Goal: Information Seeking & Learning: Learn about a topic

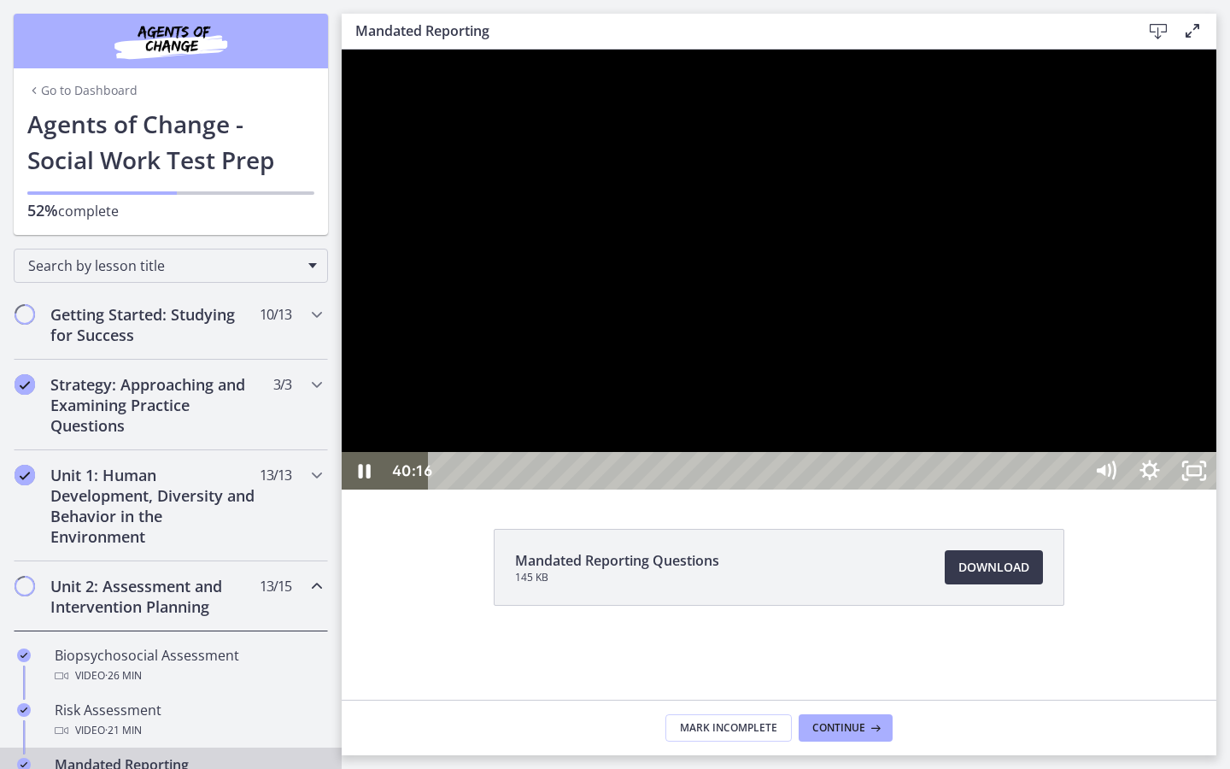
scroll to position [597, 0]
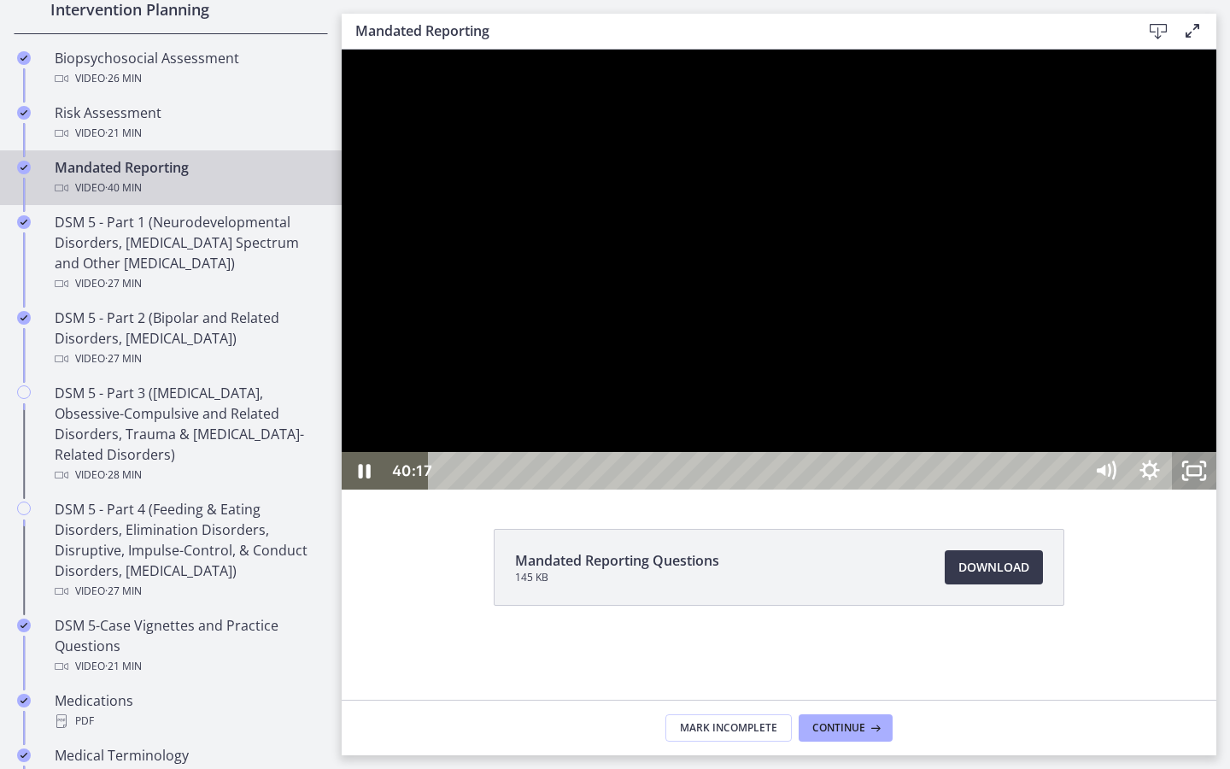
click at [1201, 475] on rect "Unfullscreen" at bounding box center [1194, 470] width 14 height 9
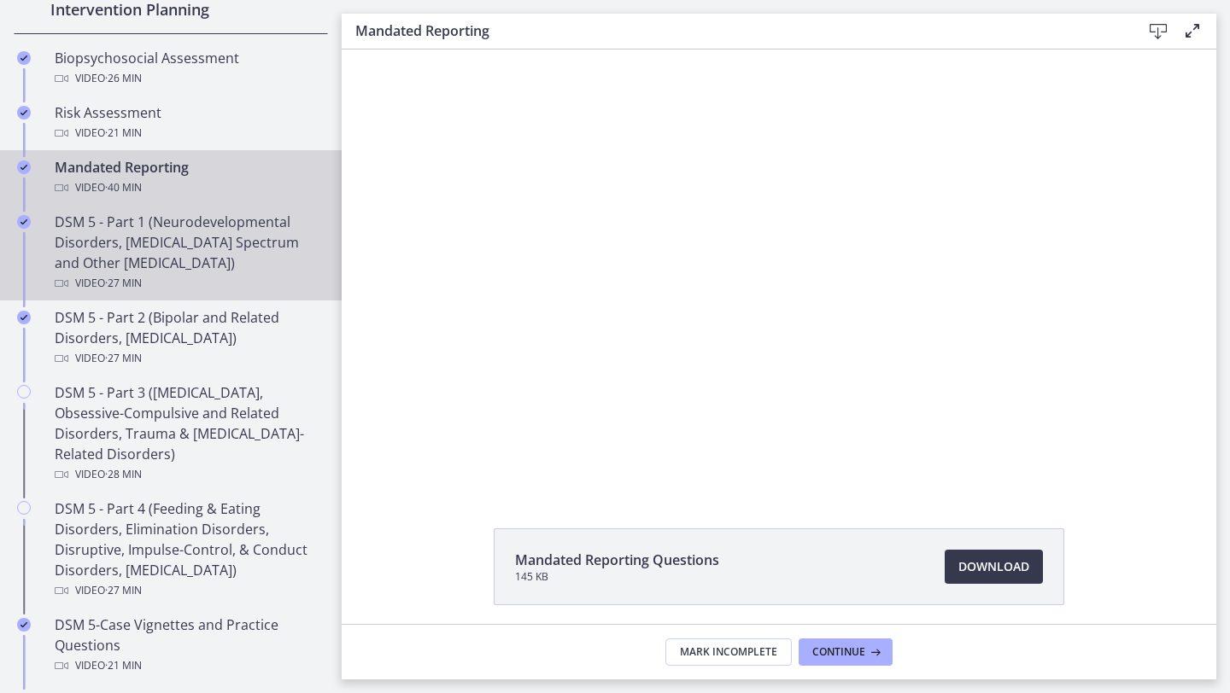
click at [183, 259] on div "DSM 5 - Part 1 (Neurodevelopmental Disorders, [MEDICAL_DATA] Spectrum and Other…" at bounding box center [188, 253] width 266 height 82
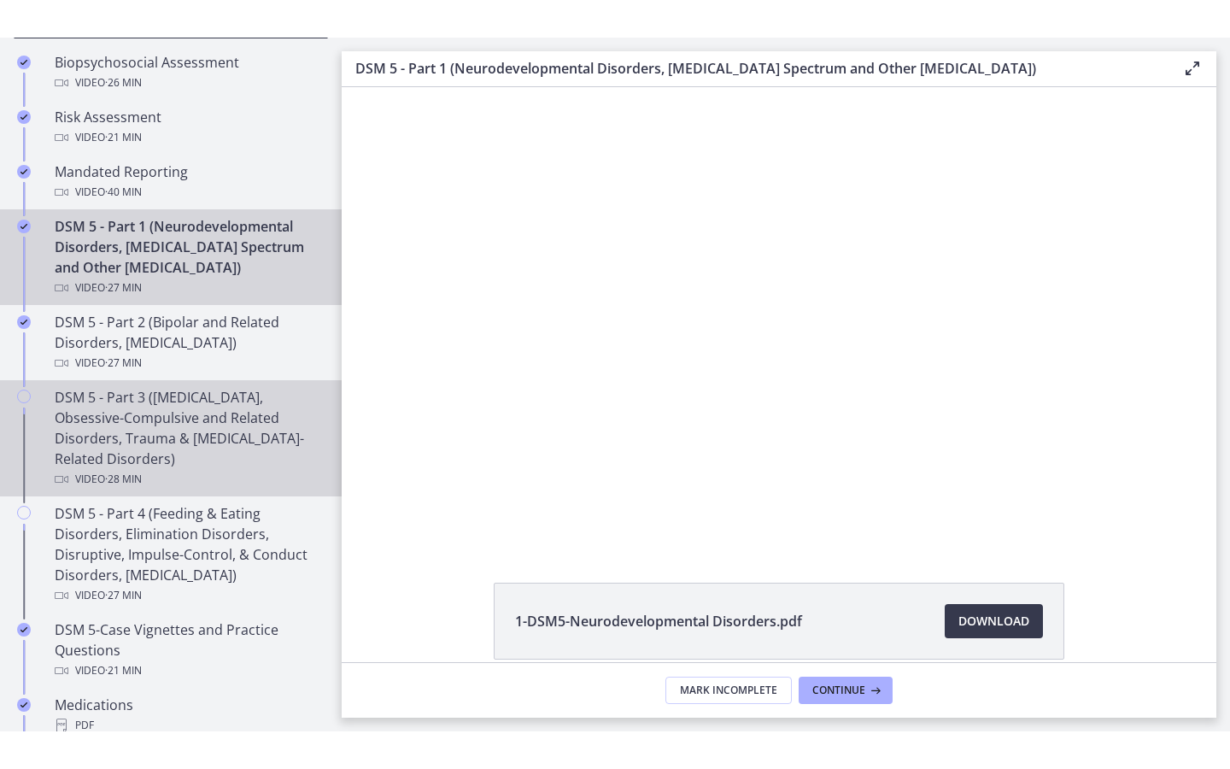
scroll to position [623, 0]
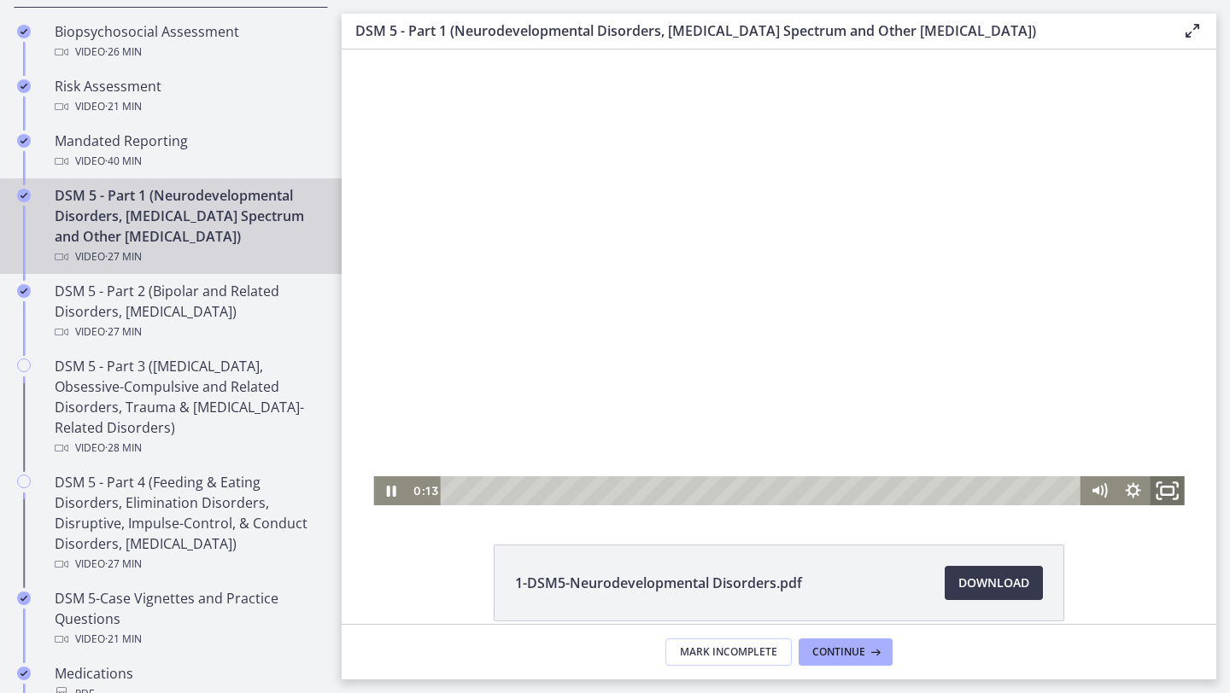
click at [1168, 488] on icon "Fullscreen" at bounding box center [1167, 491] width 41 height 35
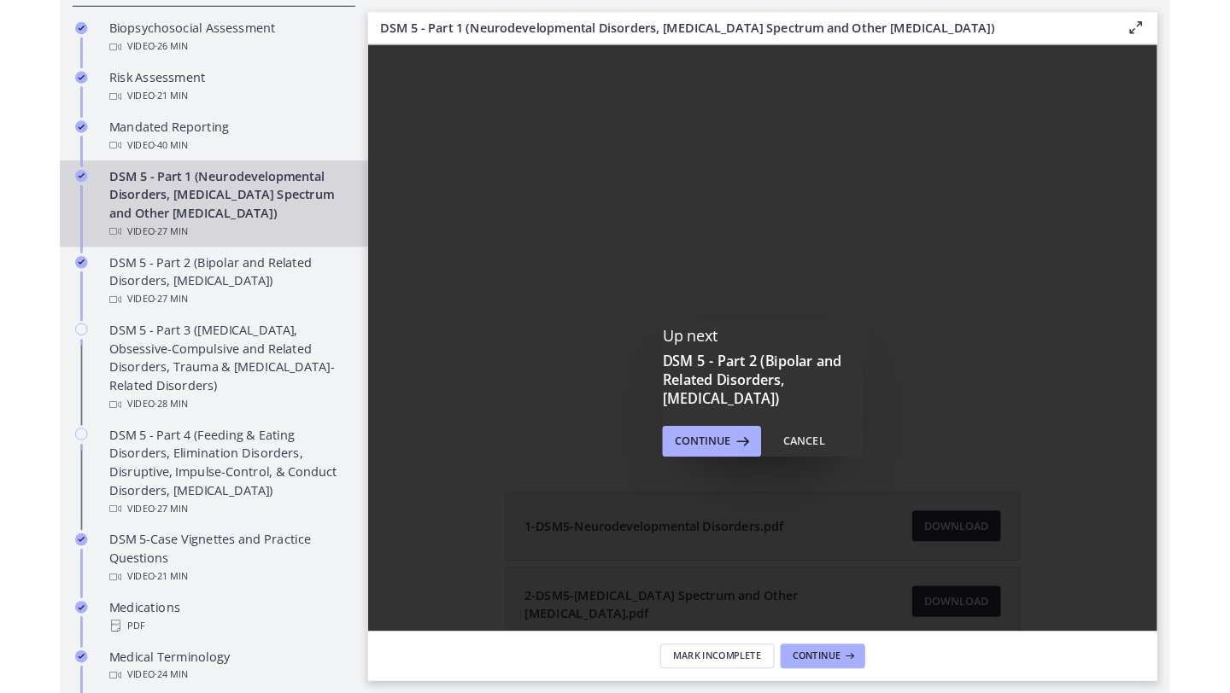
scroll to position [0, 0]
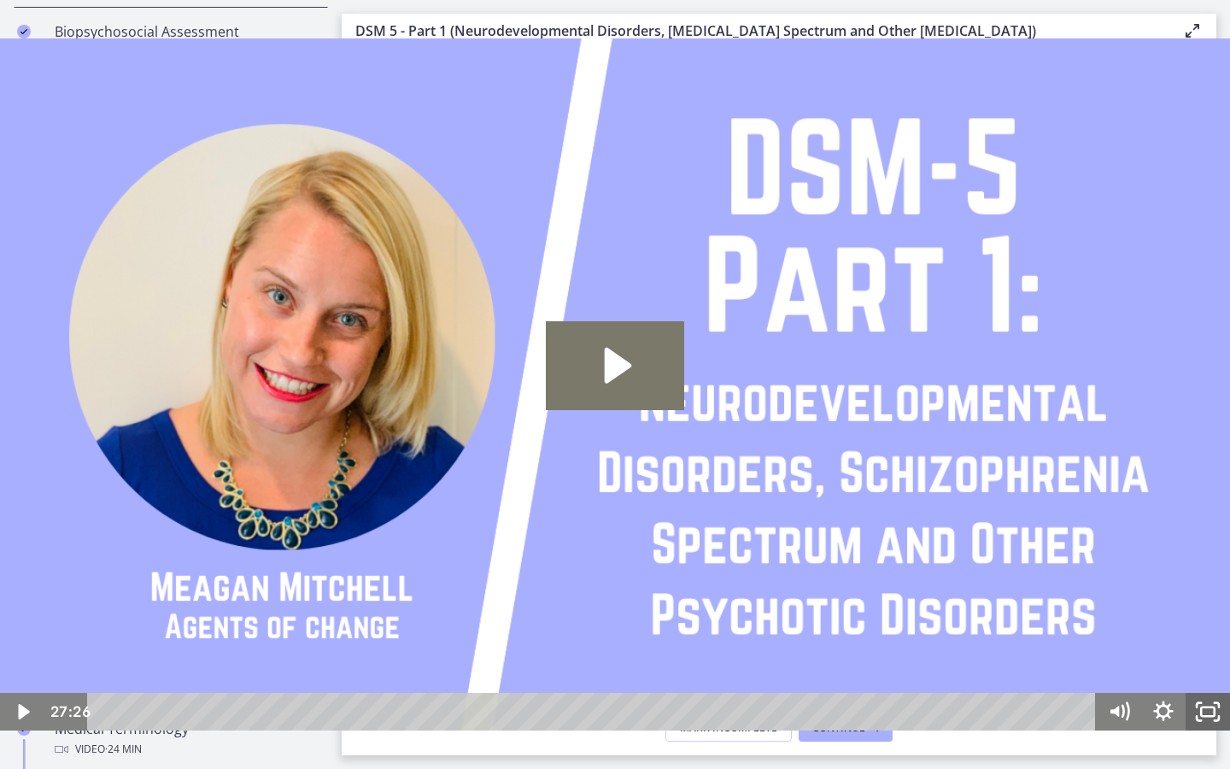
click at [1215, 707] on icon "Fullscreen" at bounding box center [1207, 712] width 44 height 38
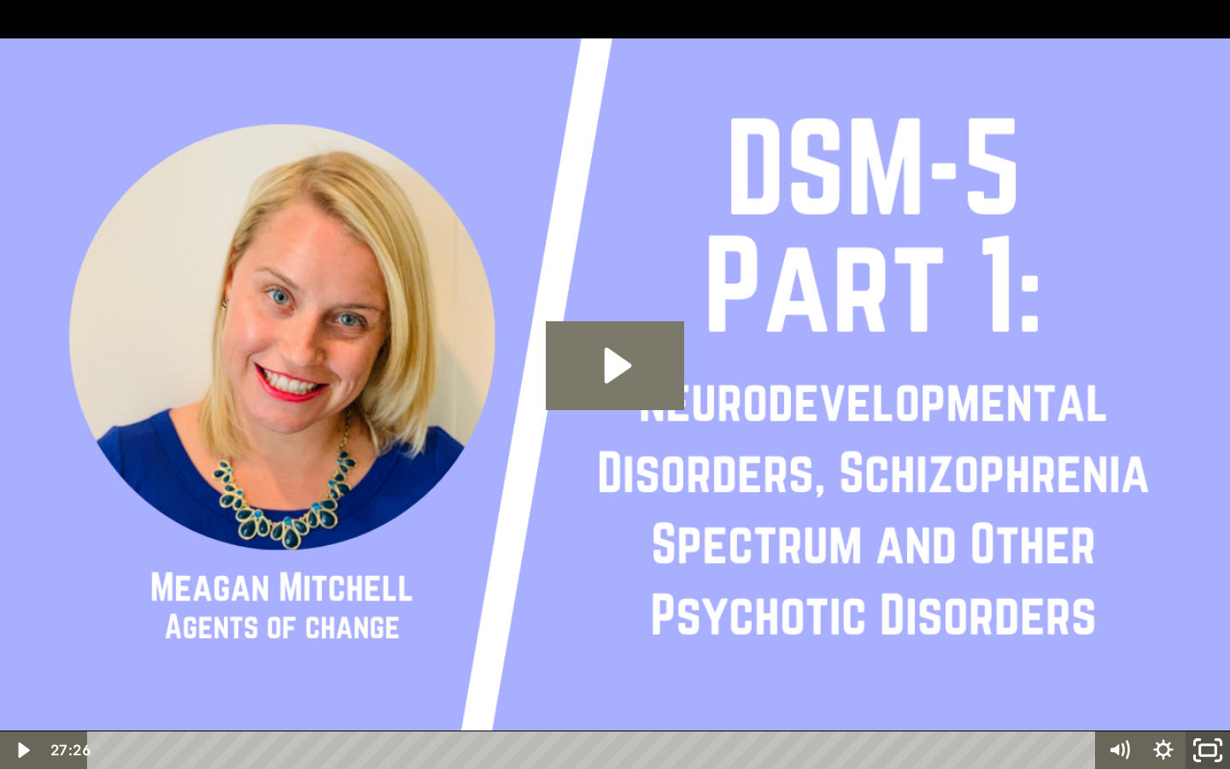
click at [1213, 737] on icon "Unfullscreen" at bounding box center [1207, 750] width 53 height 45
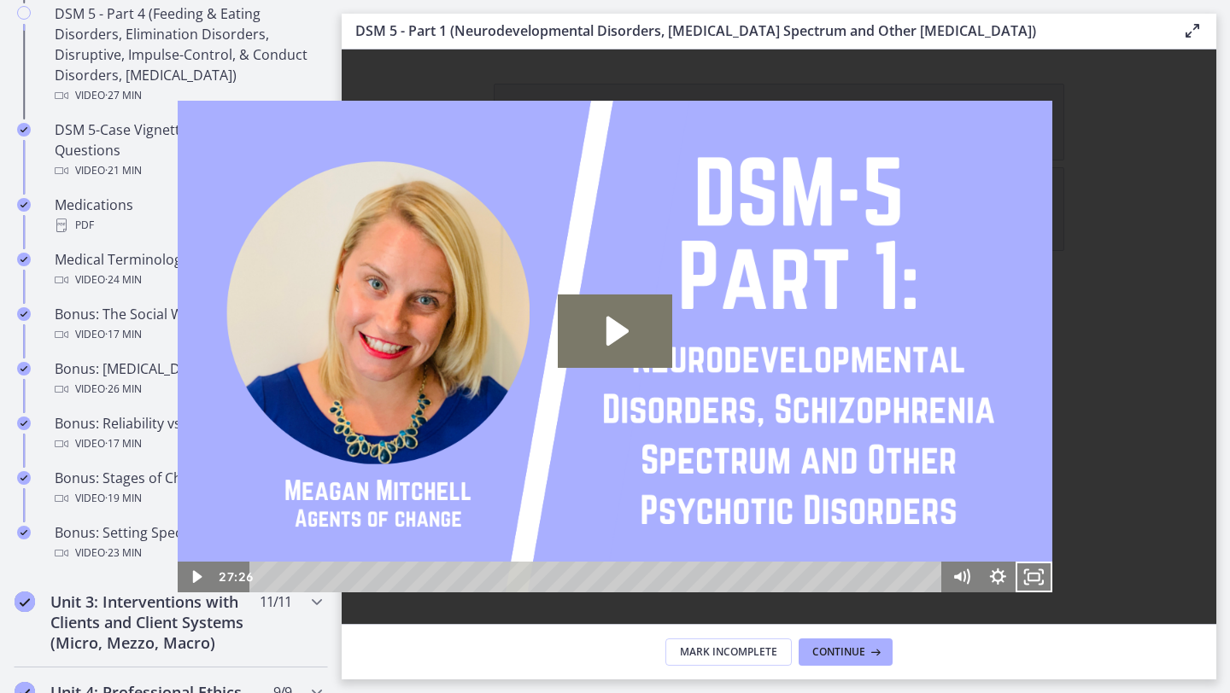
scroll to position [1096, 0]
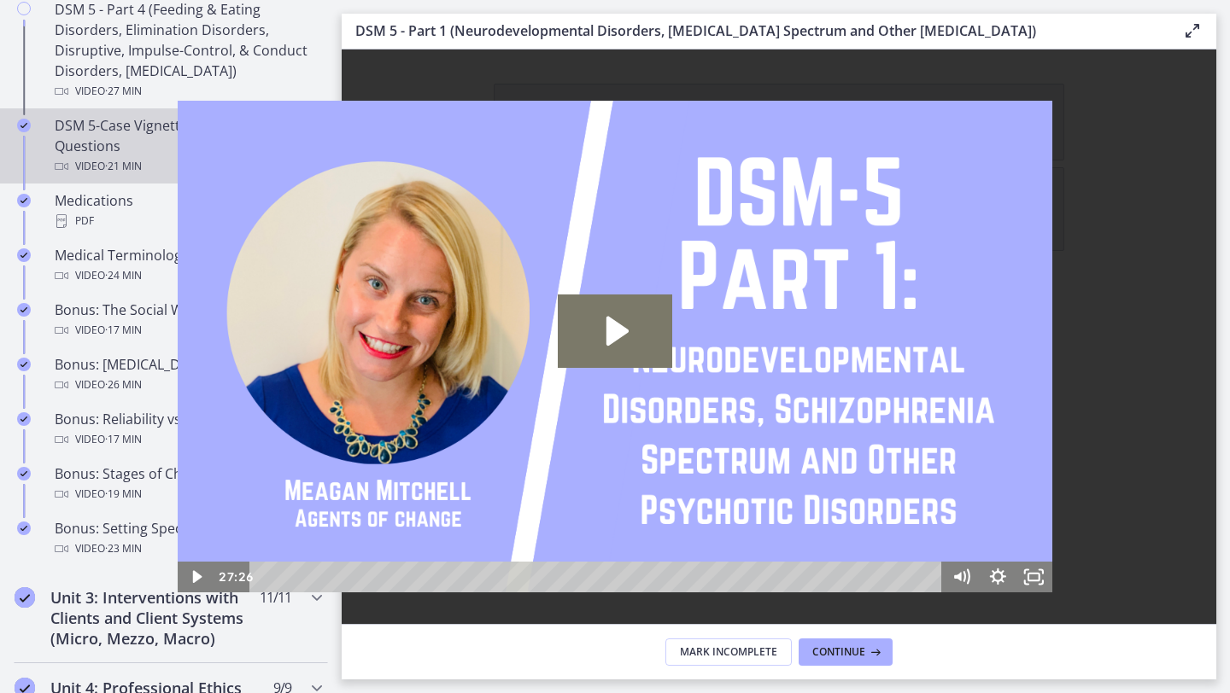
click at [129, 148] on div "DSM 5-Case Vignettes and Practice Questions Video · 21 min" at bounding box center [188, 145] width 266 height 61
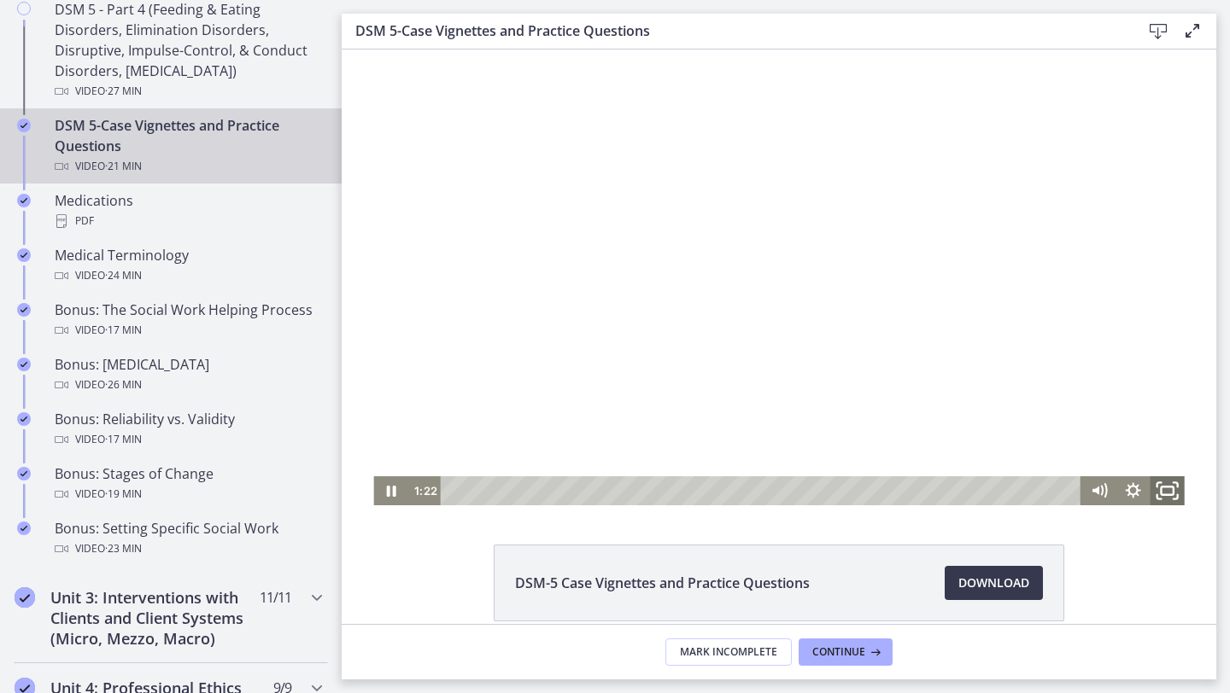
click at [1177, 499] on icon "Fullscreen" at bounding box center [1167, 491] width 41 height 35
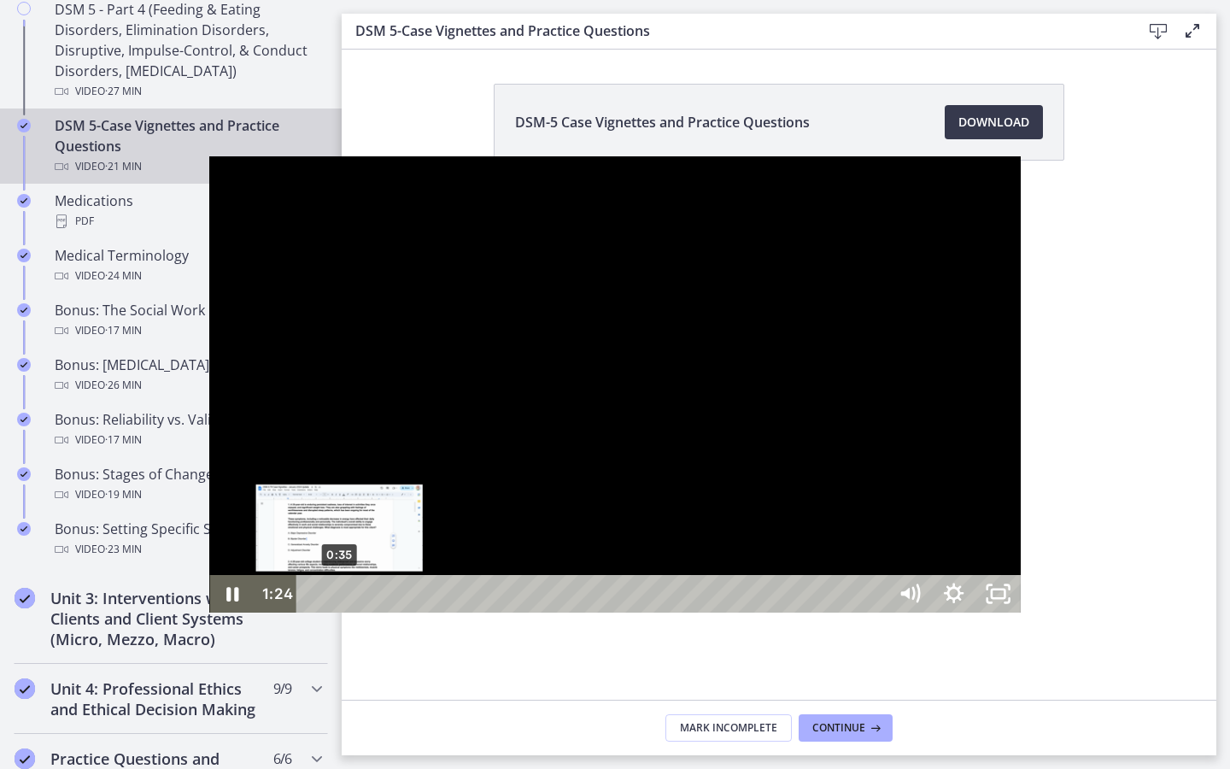
click at [313, 612] on div "0:35" at bounding box center [595, 594] width 564 height 38
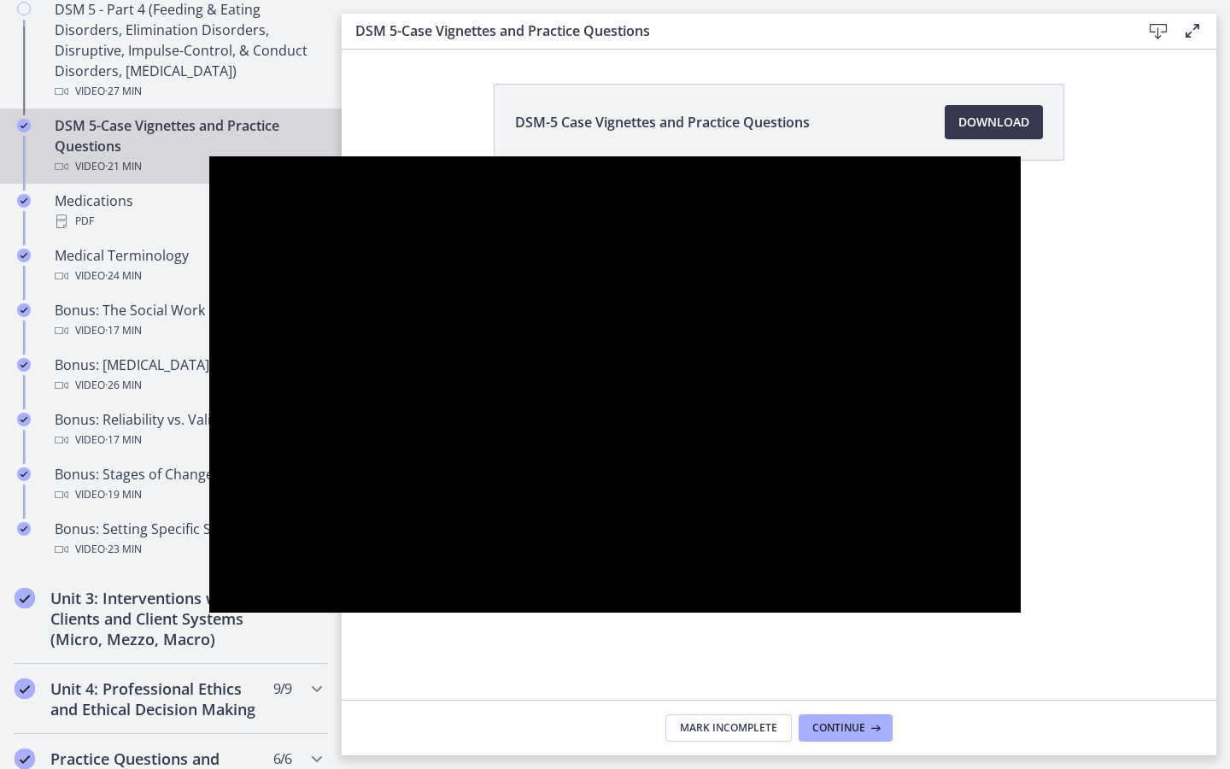
drag, startPoint x: 67, startPoint y: 588, endPoint x: 67, endPoint y: 601, distance: 12.8
click at [209, 591] on div at bounding box center [614, 384] width 810 height 456
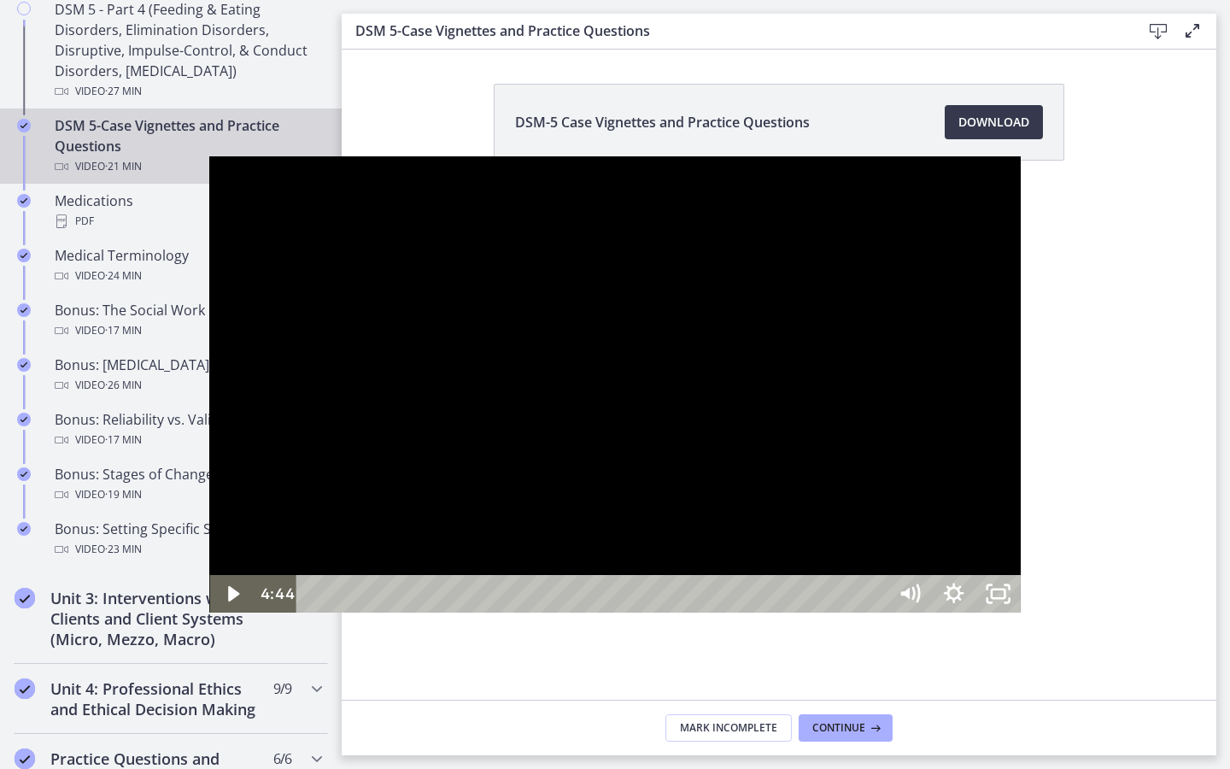
click at [209, 601] on div at bounding box center [614, 384] width 810 height 456
click at [1024, 617] on icon "Unfullscreen" at bounding box center [997, 593] width 53 height 45
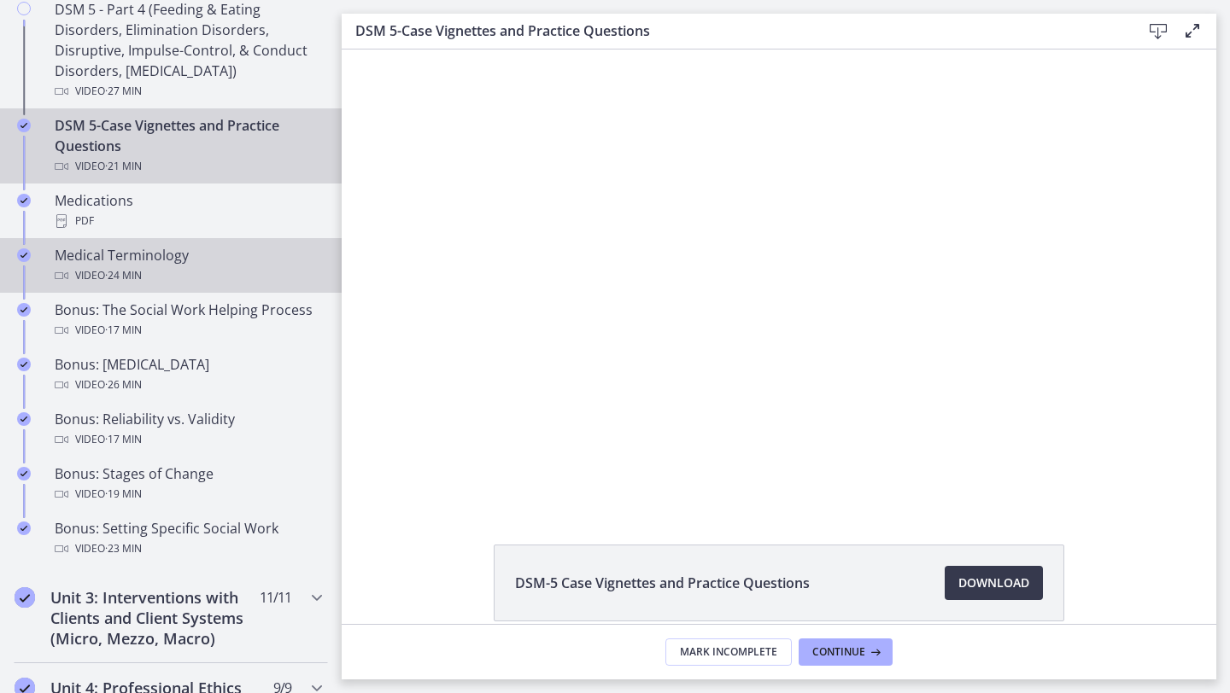
click at [169, 271] on div "Video · 24 min" at bounding box center [188, 276] width 266 height 20
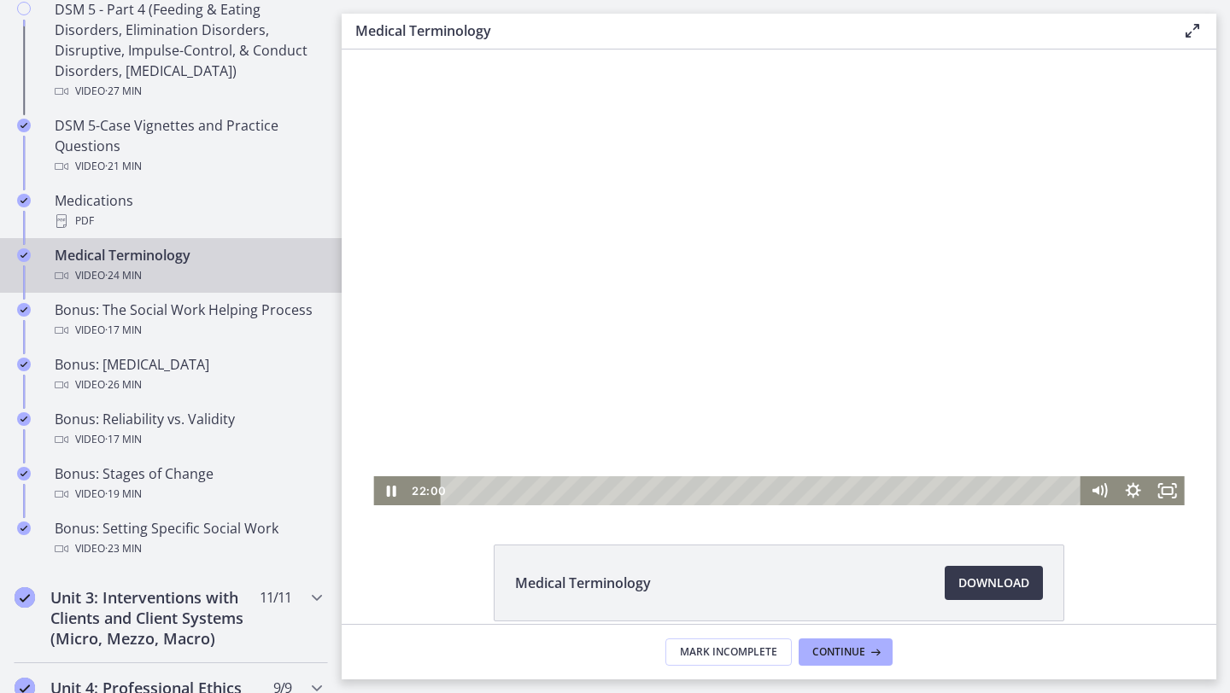
click at [457, 491] on div "Playbar" at bounding box center [763, 491] width 620 height 29
click at [1166, 485] on icon "Fullscreen" at bounding box center [1167, 491] width 34 height 29
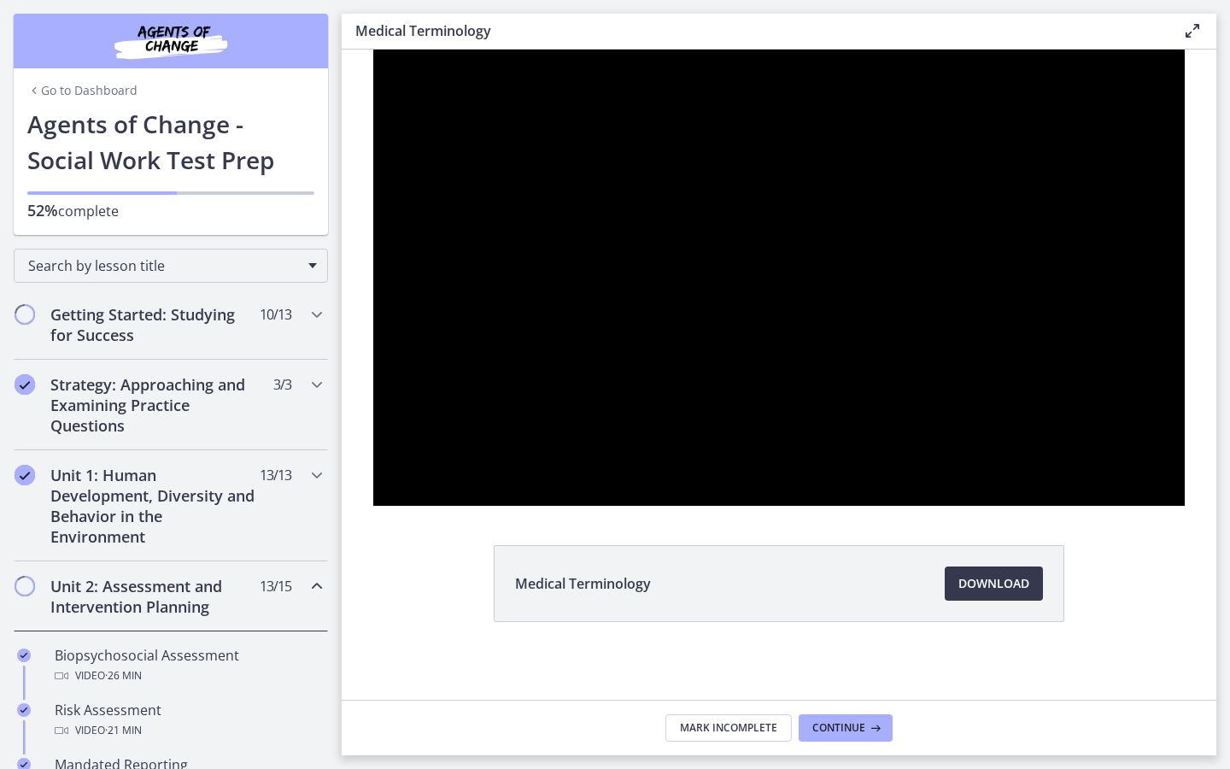
scroll to position [1096, 0]
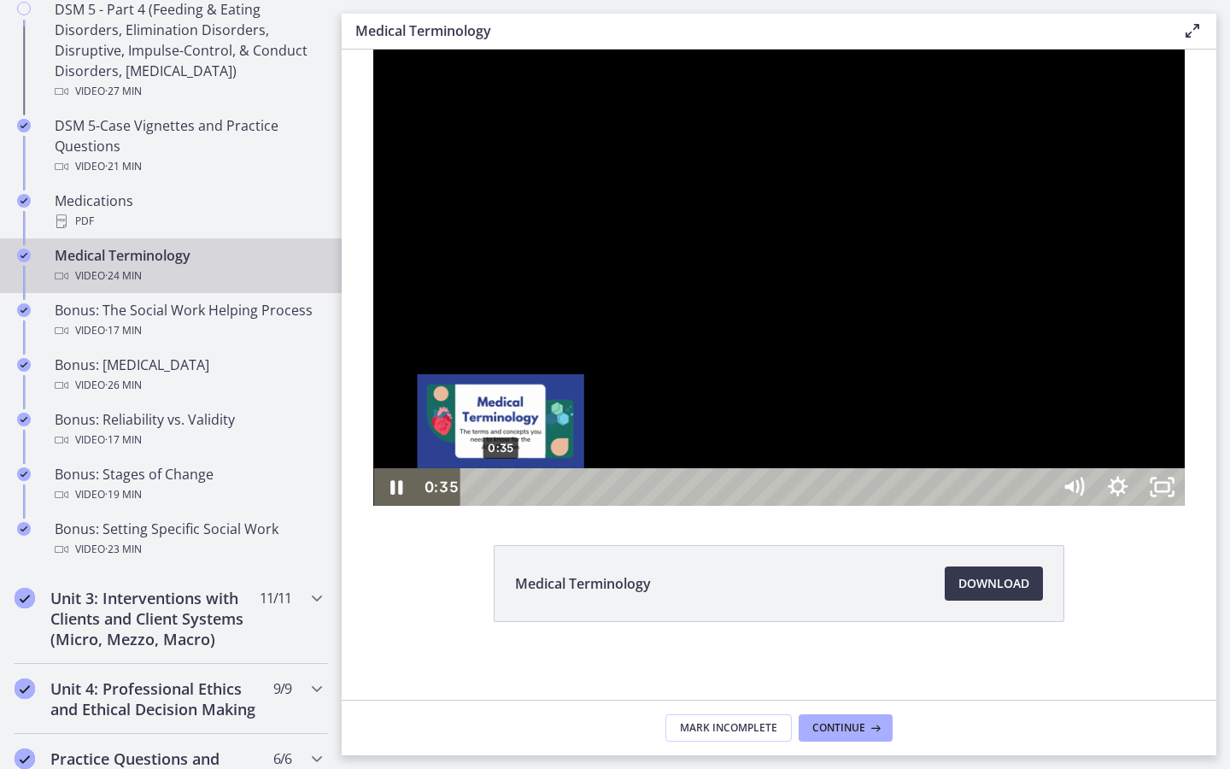
click at [477, 506] on div "0:35" at bounding box center [759, 487] width 564 height 38
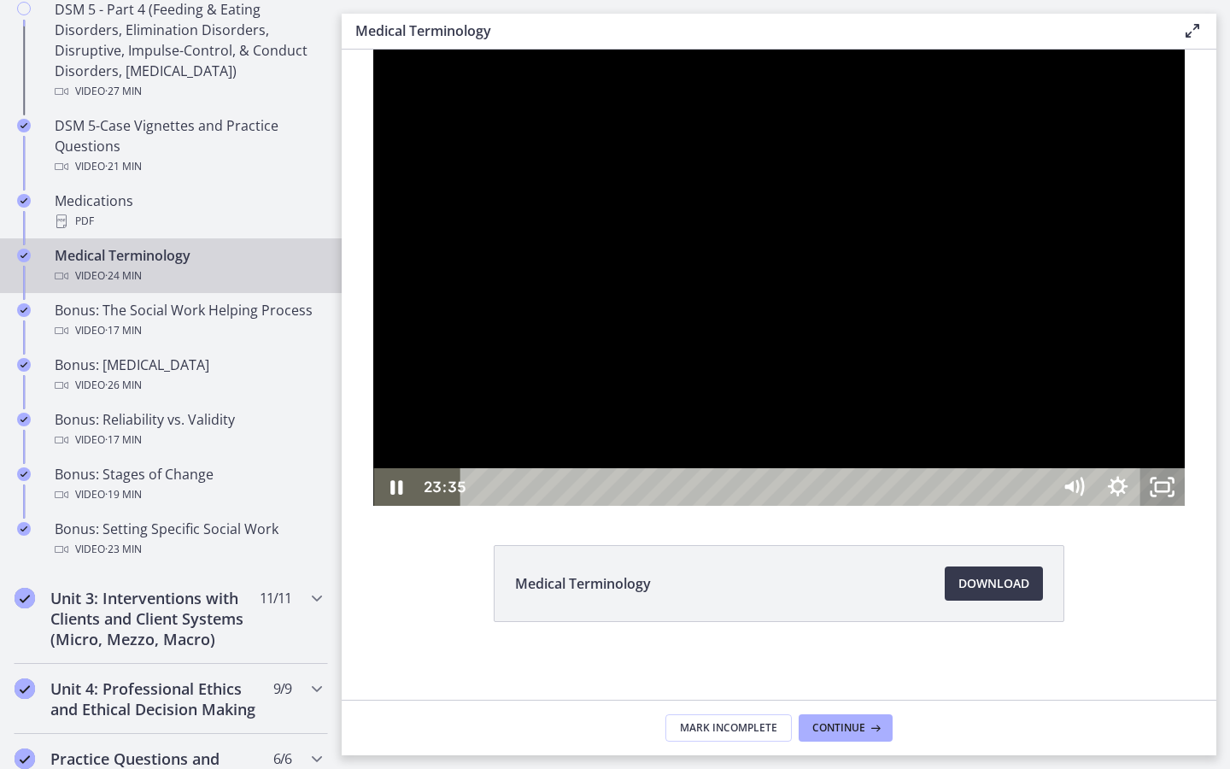
click at [1184, 506] on icon "Unfullscreen" at bounding box center [1162, 487] width 44 height 38
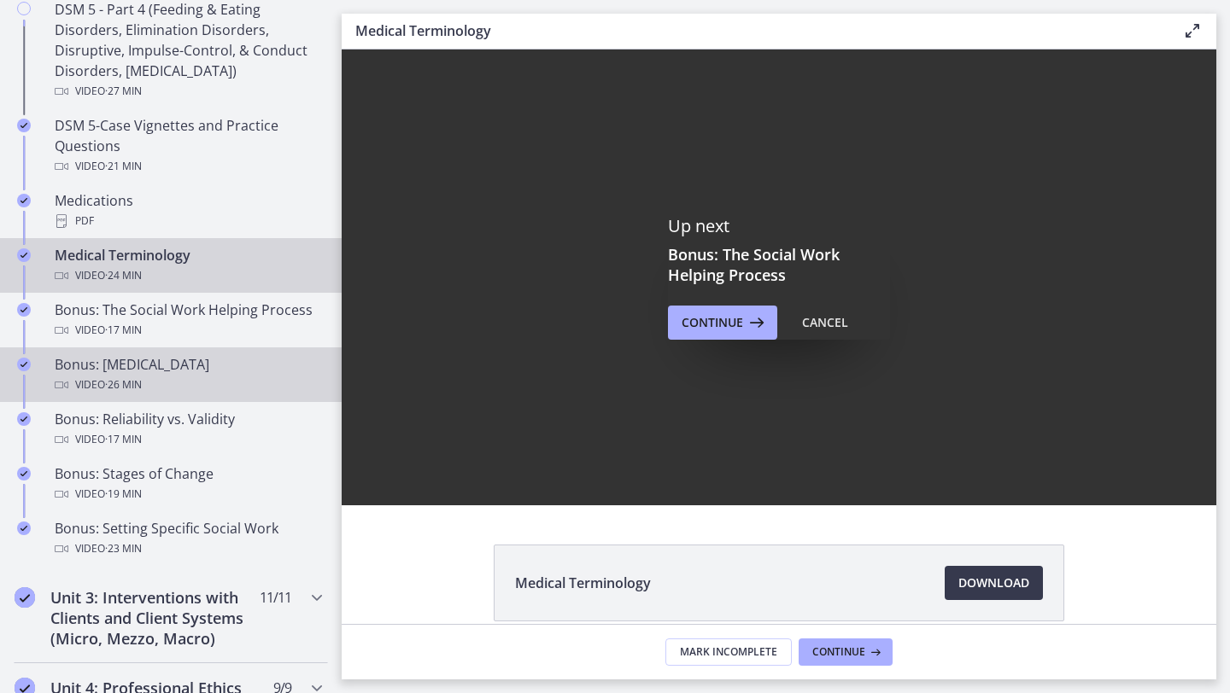
click at [166, 350] on link "Bonus: [MEDICAL_DATA] Video · 26 min" at bounding box center [171, 375] width 342 height 55
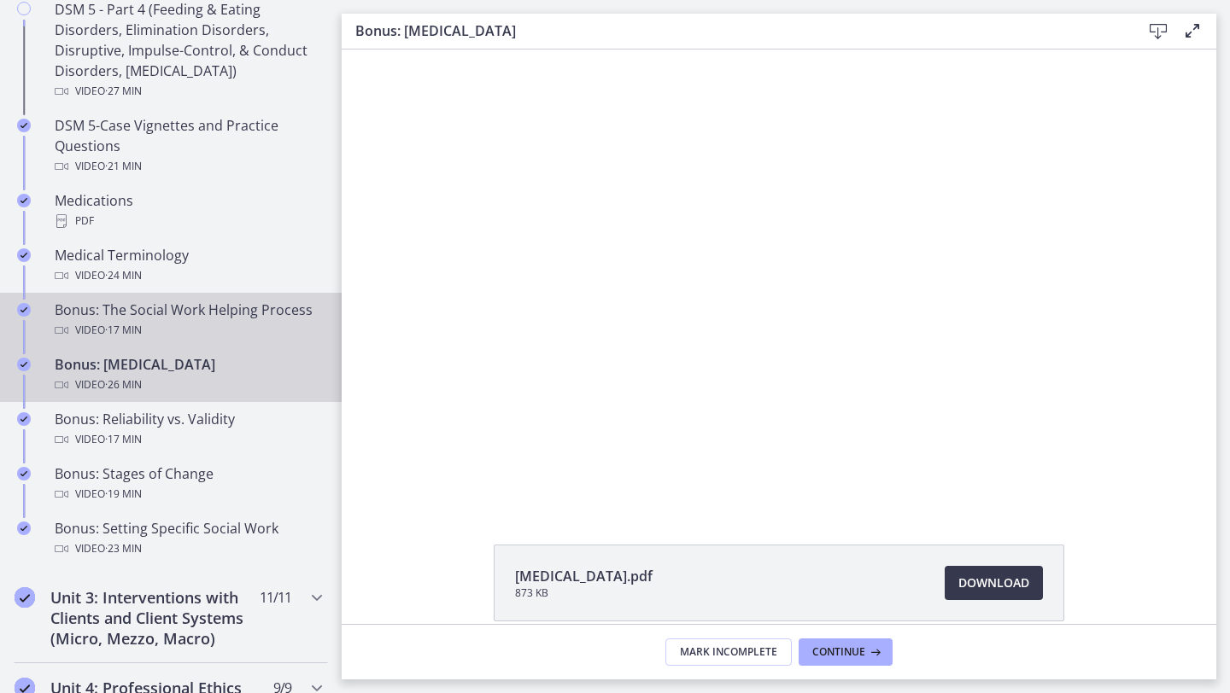
click at [163, 313] on div "Bonus: The Social Work Helping Process Video · 17 min" at bounding box center [188, 320] width 266 height 41
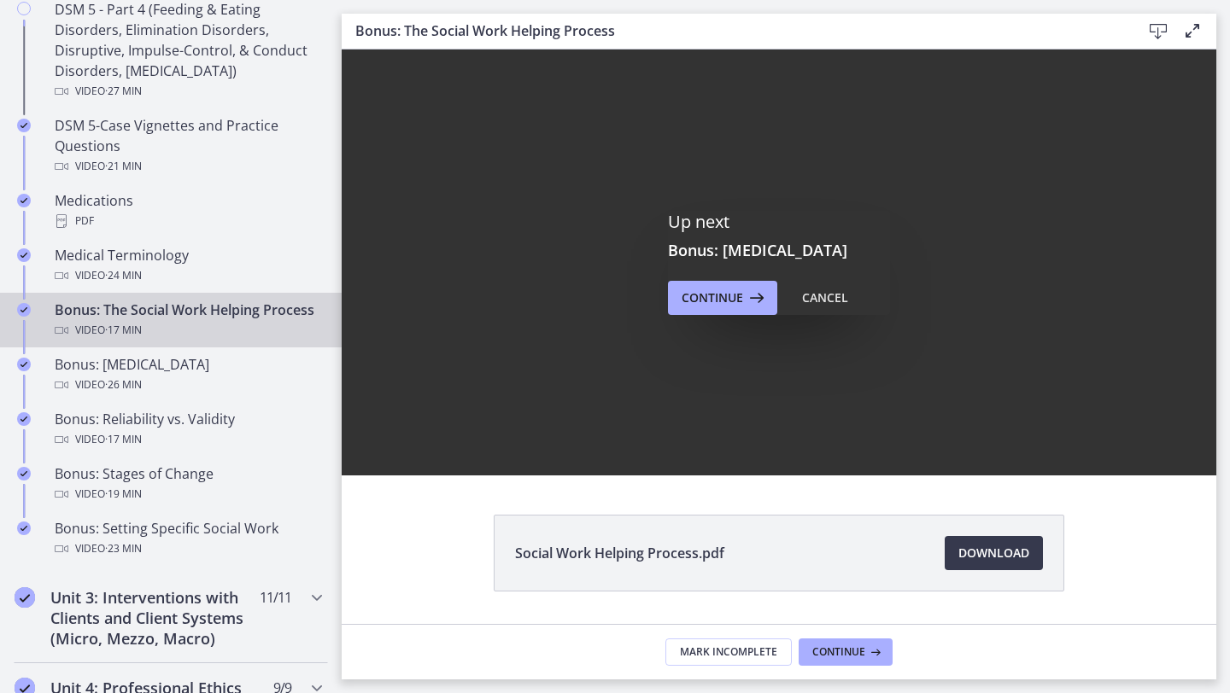
click at [176, 317] on div "Bonus: The Social Work Helping Process Video · 17 min" at bounding box center [188, 320] width 266 height 41
drag, startPoint x: 832, startPoint y: 308, endPoint x: 487, endPoint y: 259, distance: 348.5
click at [832, 308] on button "Cancel" at bounding box center [824, 298] width 73 height 34
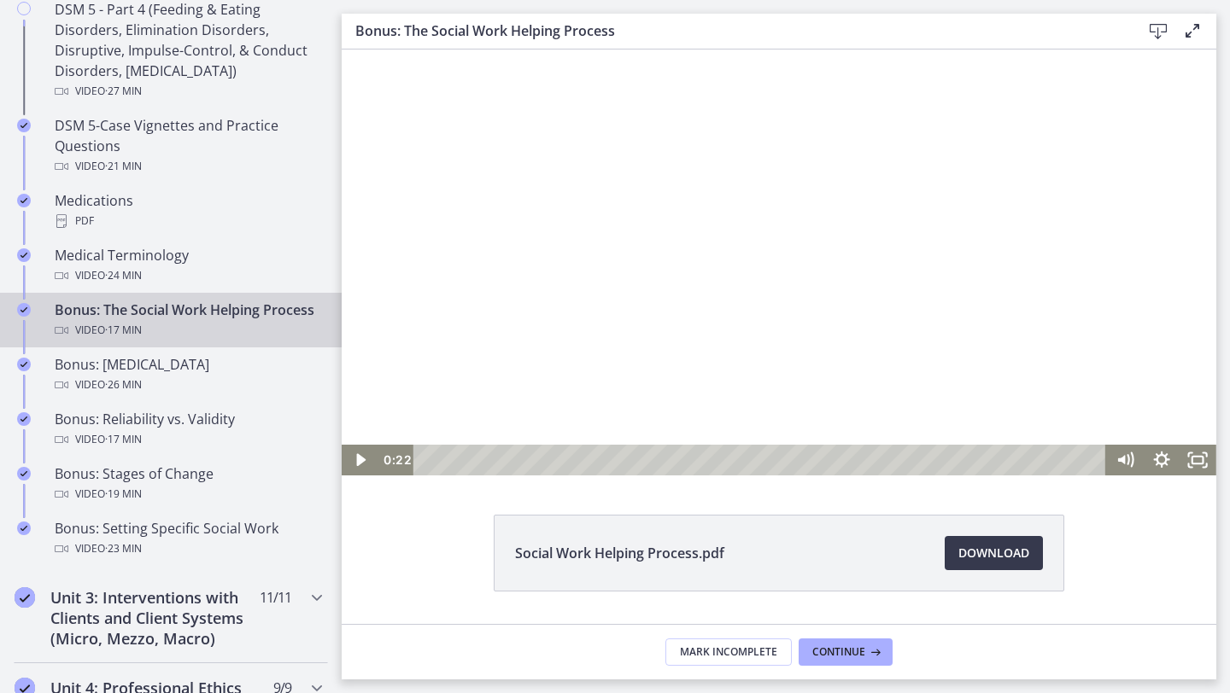
click at [441, 455] on div "Playbar" at bounding box center [762, 460] width 671 height 31
click at [430, 394] on div at bounding box center [779, 263] width 874 height 426
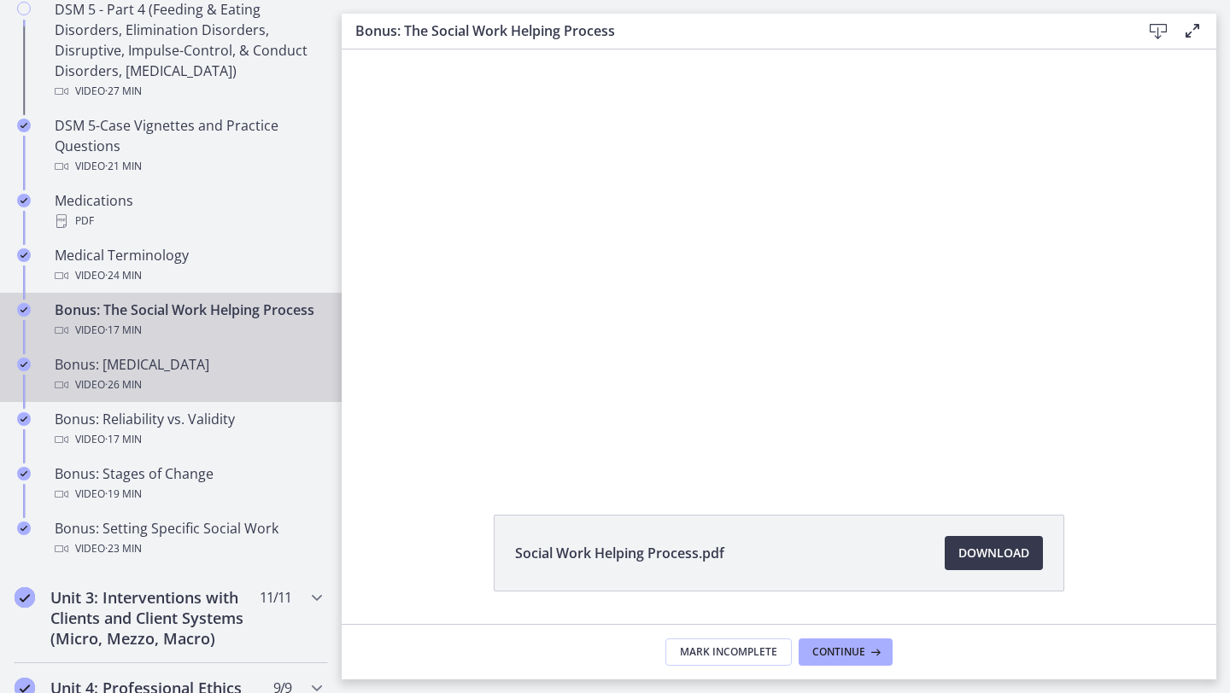
click at [163, 381] on div "Video · 26 min" at bounding box center [188, 385] width 266 height 20
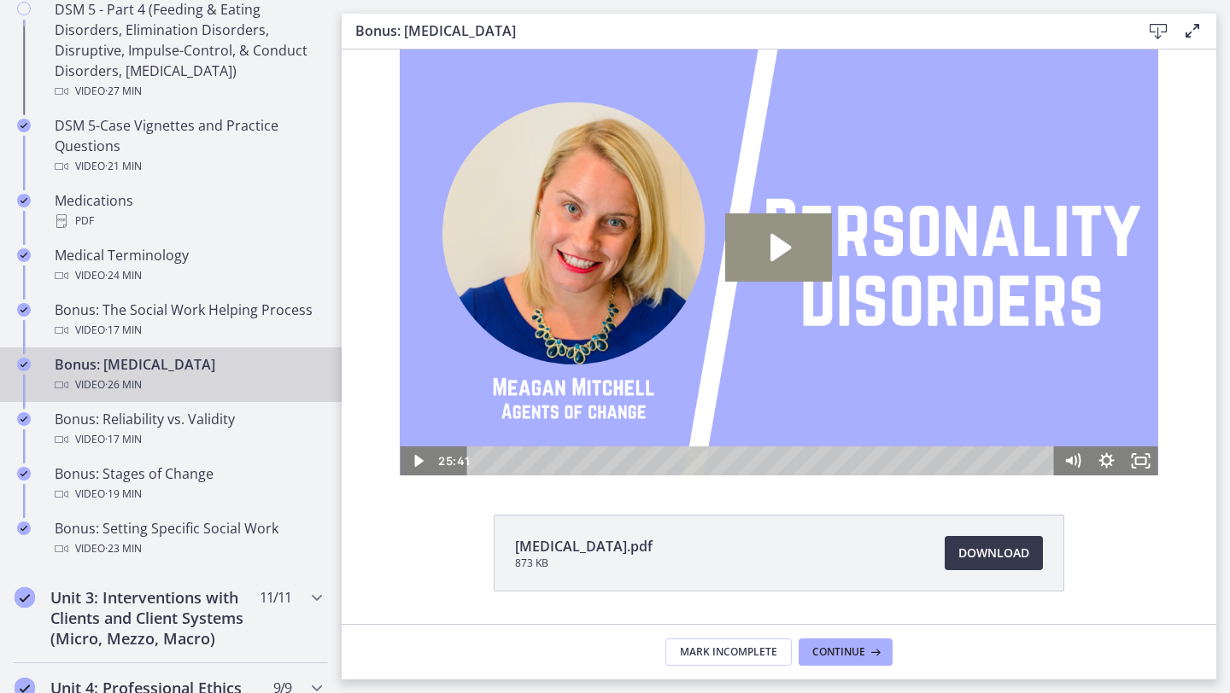
click at [758, 259] on icon "Play Video: chtpa6pl07nsrrbj7670.mp4" at bounding box center [778, 247] width 107 height 68
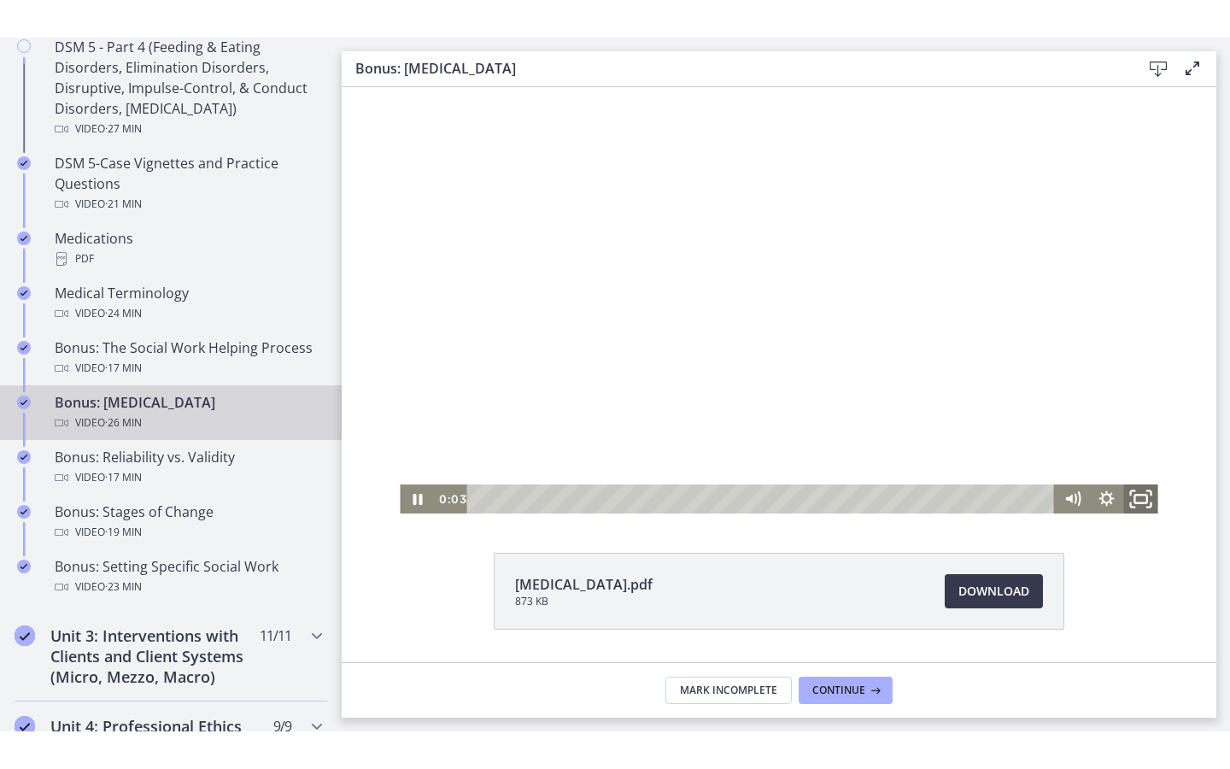
click at [1149, 495] on icon "Fullscreen" at bounding box center [1140, 499] width 41 height 35
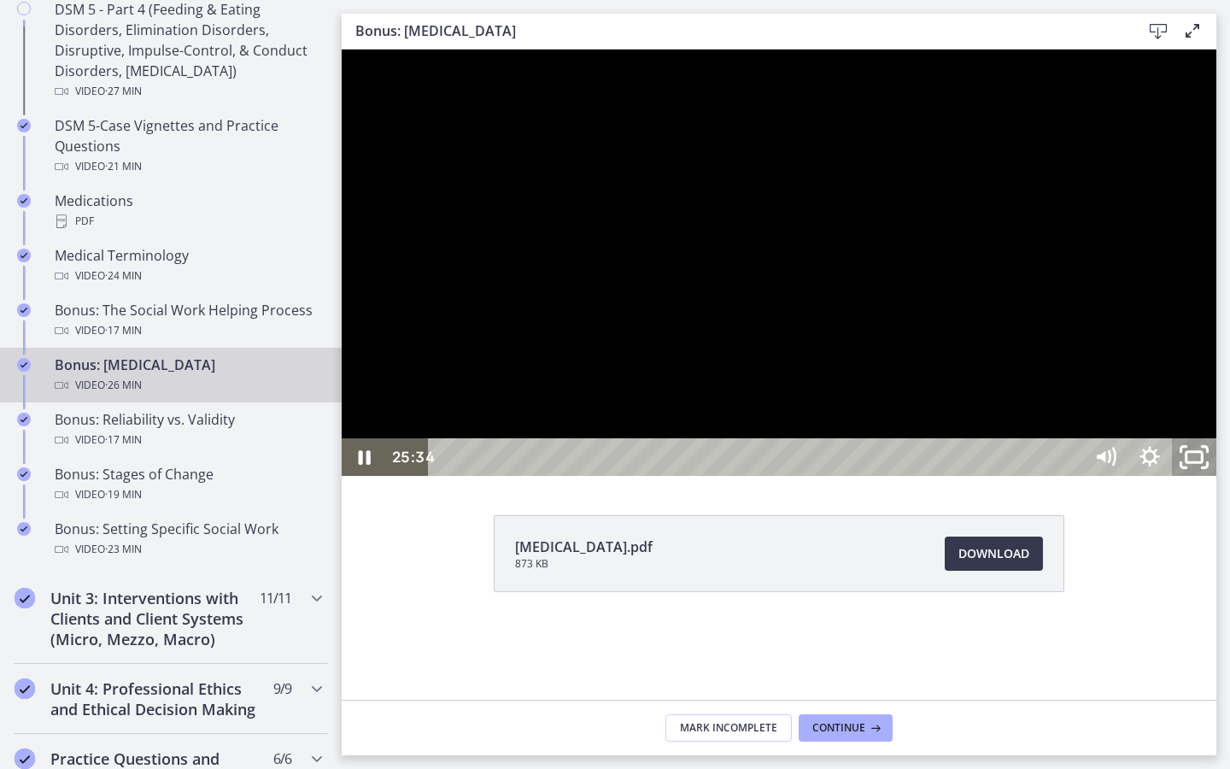
click at [1220, 480] on icon "Unfullscreen" at bounding box center [1193, 457] width 53 height 45
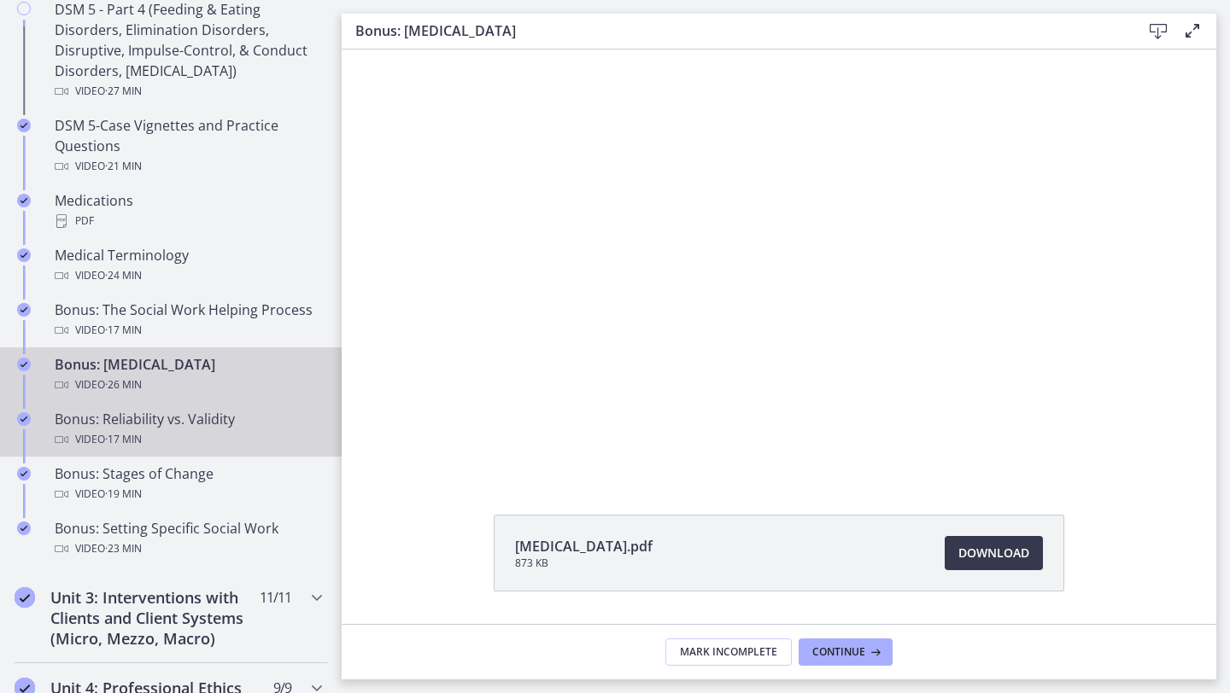
click at [178, 428] on div "Bonus: Reliability vs. Validity Video · 17 min" at bounding box center [188, 429] width 266 height 41
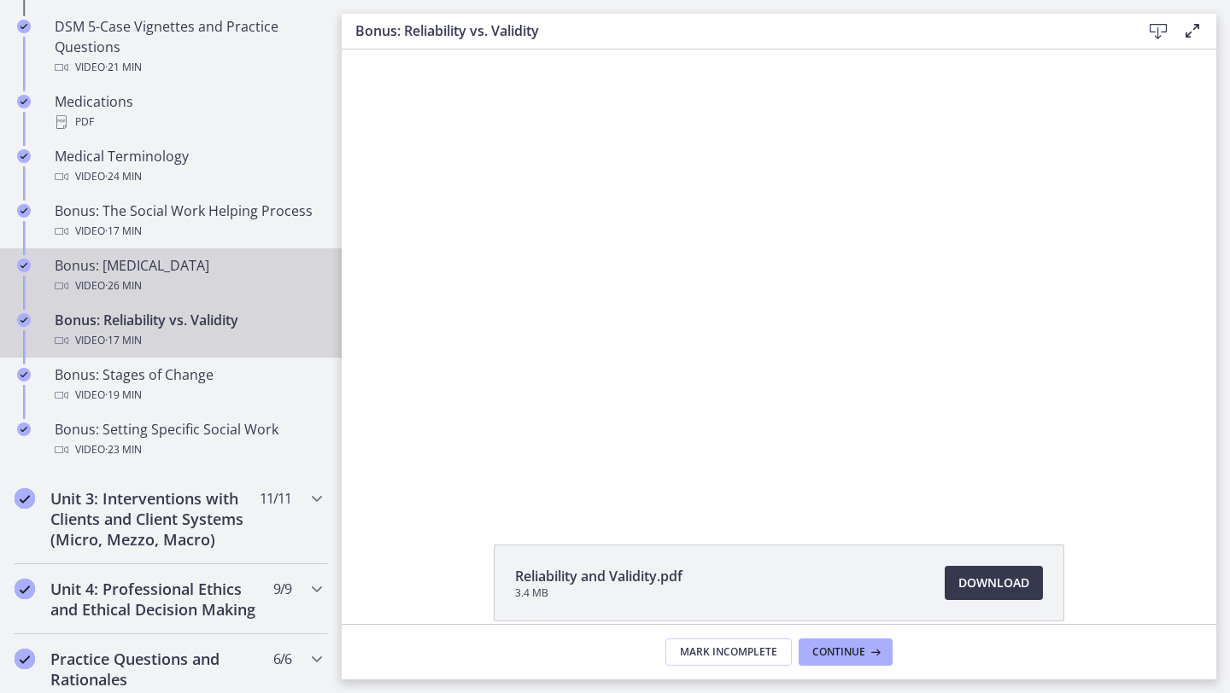
scroll to position [1196, 0]
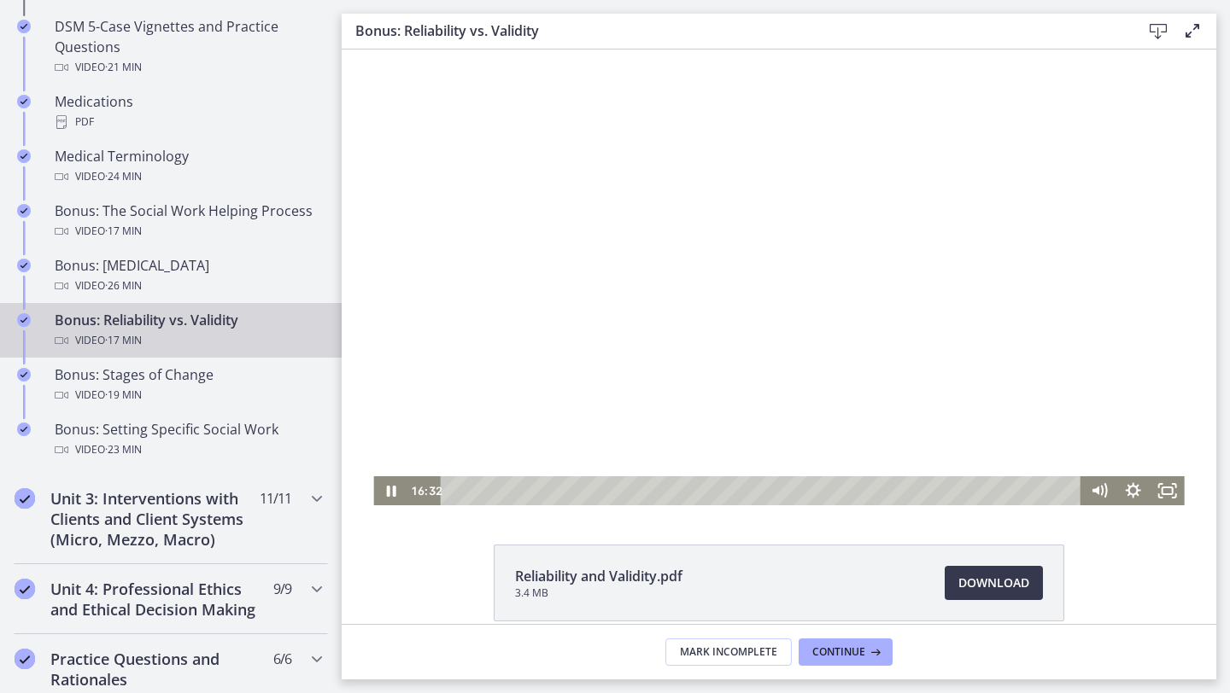
click at [459, 492] on div "Playbar" at bounding box center [763, 491] width 620 height 29
